Goal: Find specific page/section: Find specific page/section

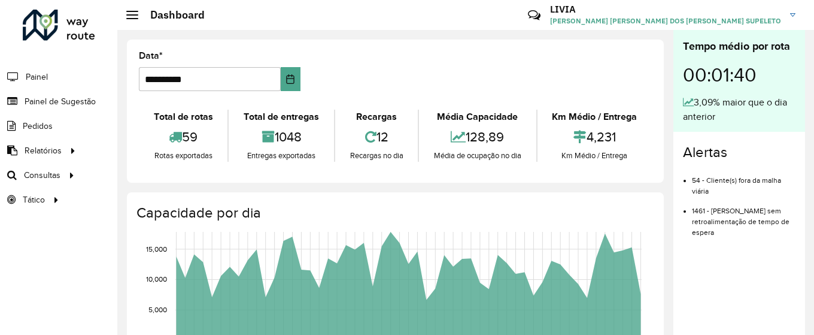
click at [91, 102] on span "Painel de Sugestão" at bounding box center [60, 101] width 71 height 13
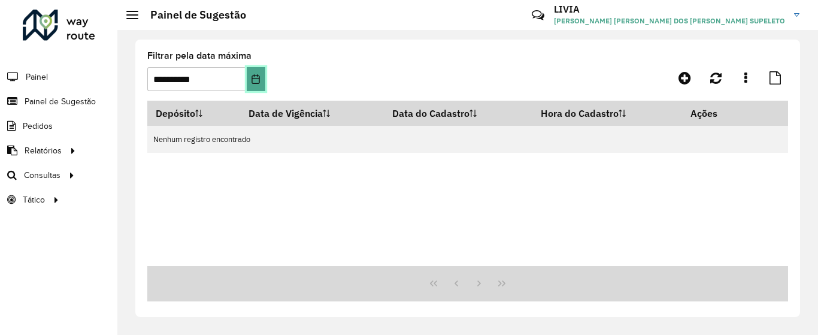
click at [256, 77] on icon "Choose Date" at bounding box center [256, 79] width 10 height 10
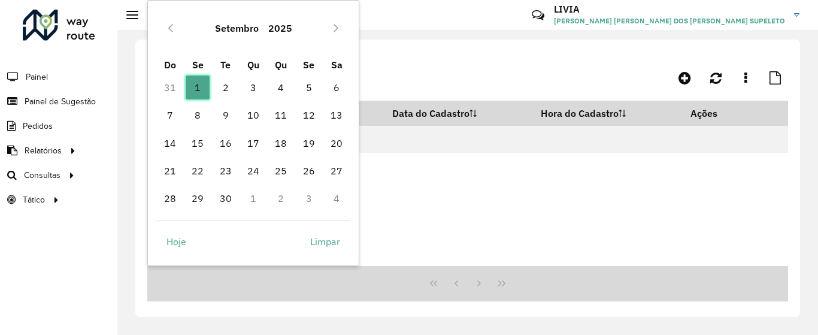
click at [202, 87] on span "1" at bounding box center [198, 87] width 24 height 24
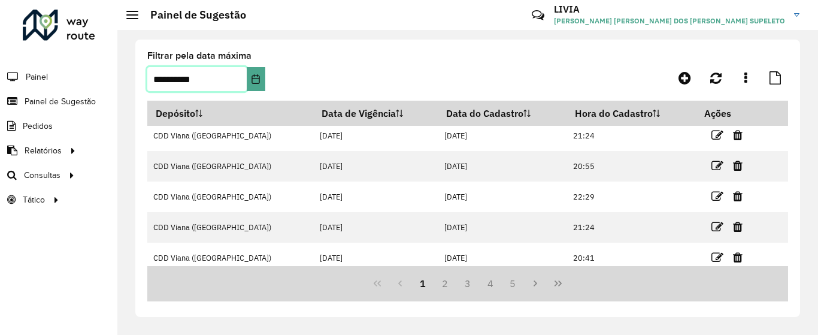
scroll to position [226, 0]
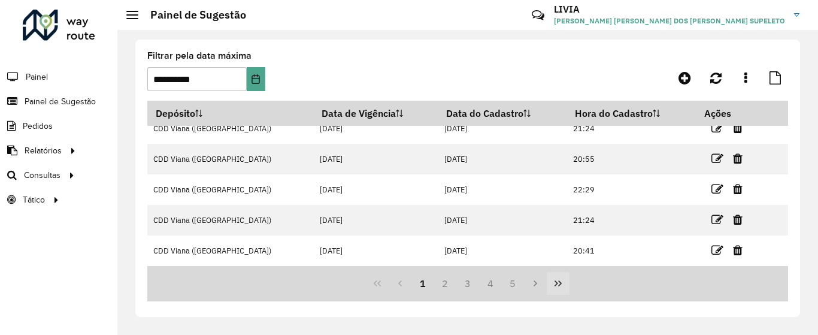
click at [556, 284] on icon "Last Page" at bounding box center [557, 283] width 7 height 6
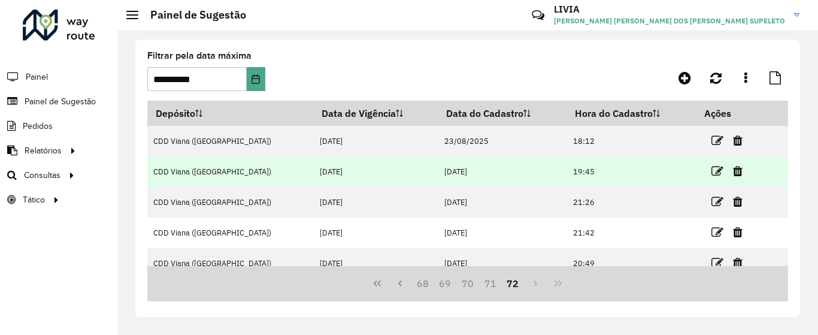
scroll to position [43, 0]
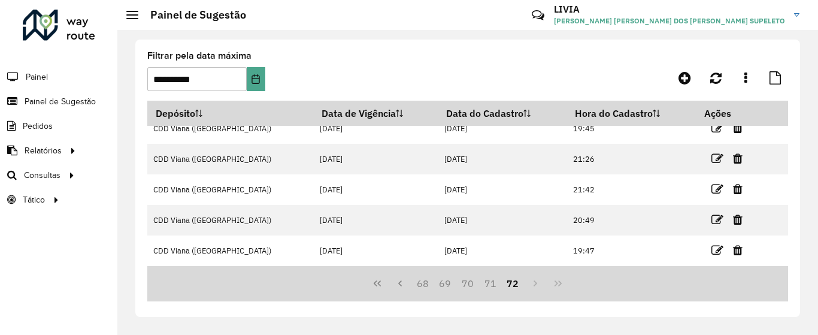
click at [514, 284] on button "72" at bounding box center [513, 283] width 23 height 23
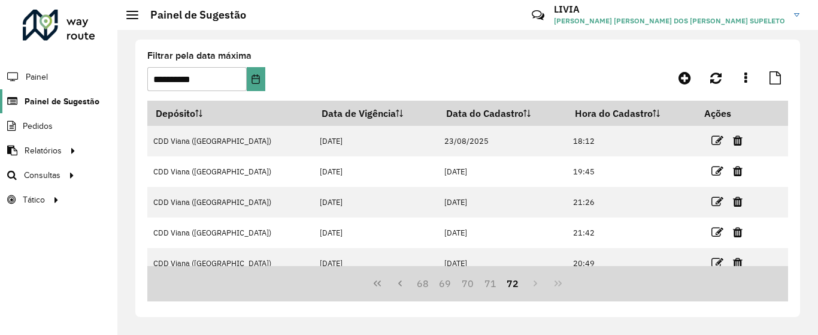
click at [69, 95] on span "Painel de Sugestão" at bounding box center [62, 101] width 75 height 13
click at [32, 71] on span "Painel" at bounding box center [38, 77] width 25 height 13
click at [50, 108] on link "Painel de Sugestão" at bounding box center [49, 101] width 99 height 24
click at [80, 104] on span "Painel de Sugestão" at bounding box center [62, 101] width 75 height 13
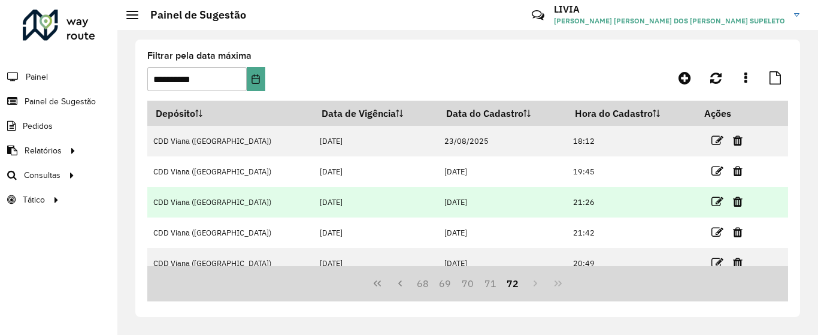
scroll to position [43, 0]
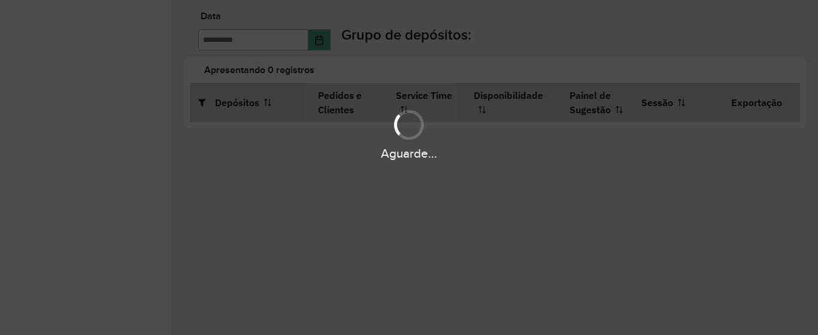
type input "**********"
